Goal: Transaction & Acquisition: Purchase product/service

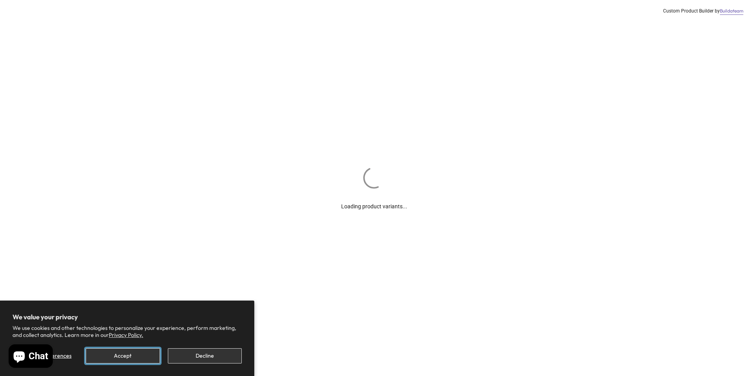
click at [125, 356] on button "Accept" at bounding box center [123, 356] width 74 height 15
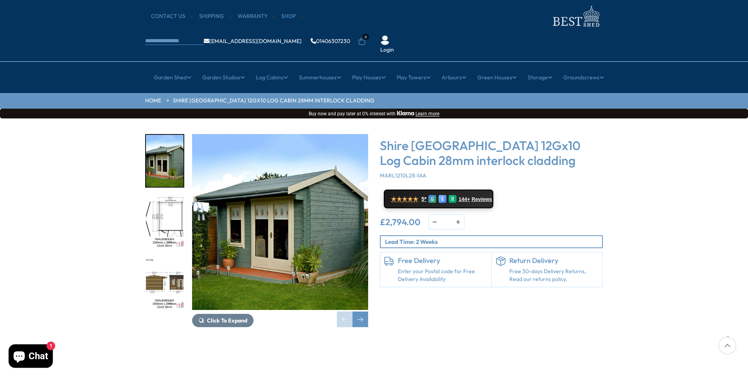
scroll to position [39, 0]
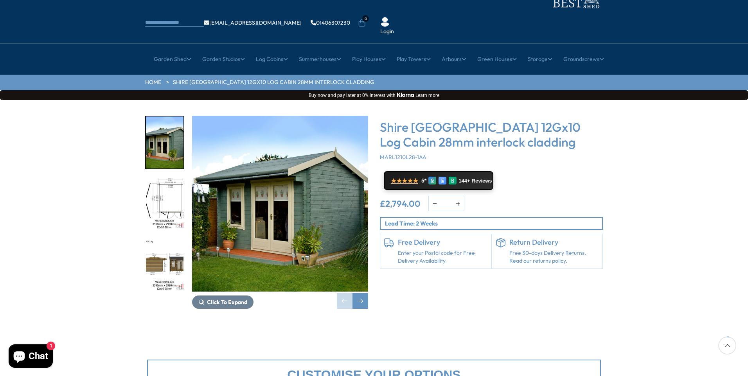
click at [173, 183] on img "2 / 16" at bounding box center [165, 204] width 38 height 52
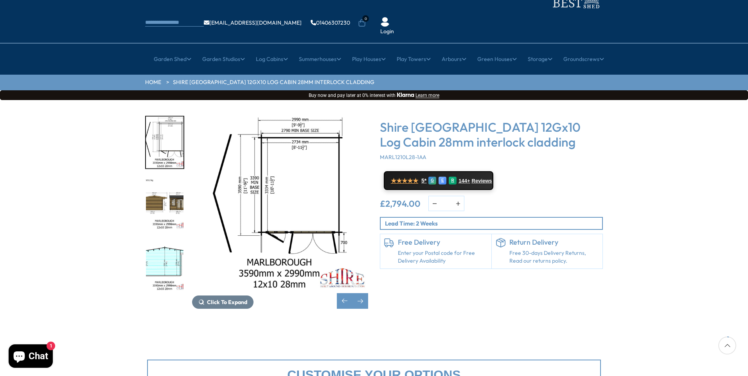
click at [167, 248] on img "4 / 16" at bounding box center [165, 265] width 38 height 52
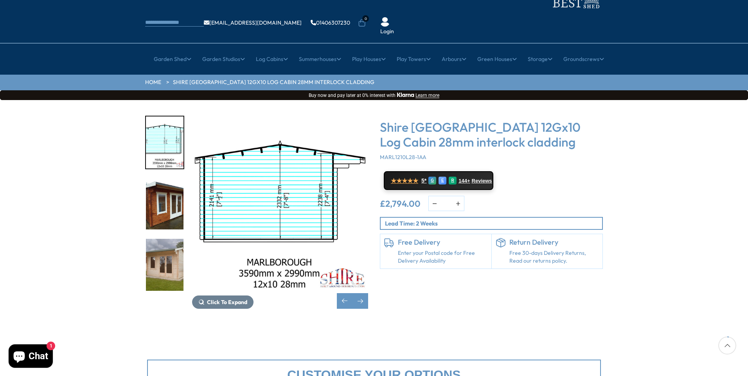
click at [169, 190] on img "5 / 16" at bounding box center [165, 204] width 38 height 52
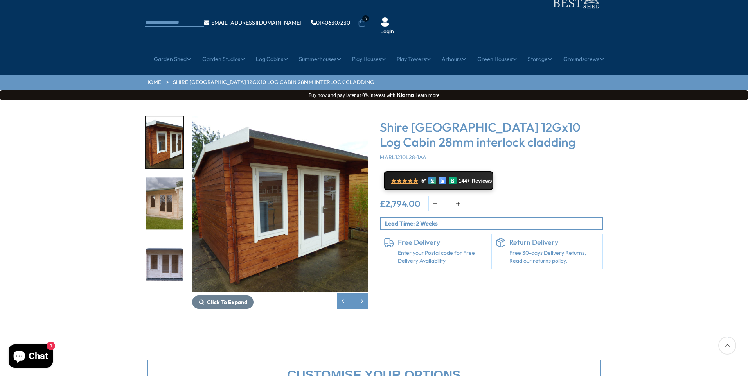
click at [164, 248] on img "7 / 16" at bounding box center [165, 265] width 38 height 52
